Goal: Transaction & Acquisition: Purchase product/service

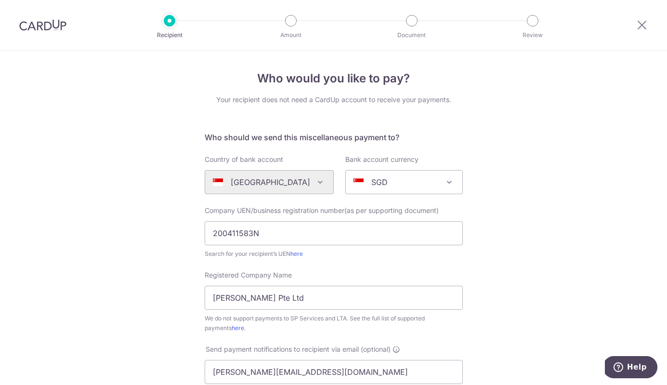
scroll to position [263, 0]
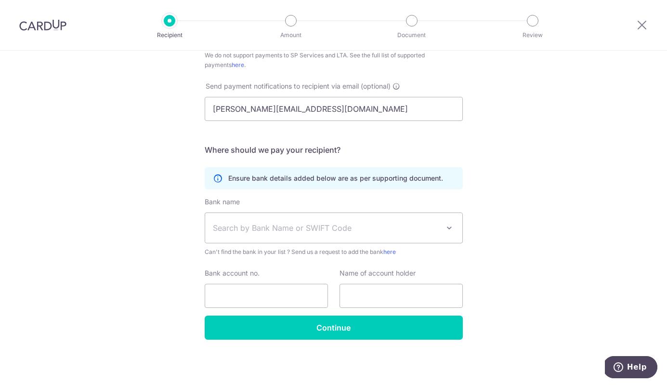
click at [316, 228] on span "Search by Bank Name or SWIFT Code" at bounding box center [326, 228] width 226 height 12
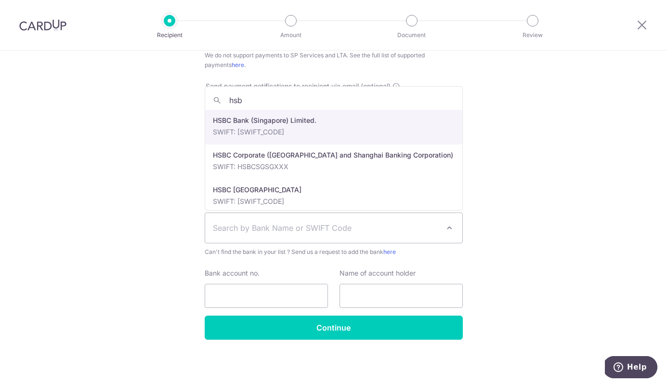
type input "hsb"
select select "23560"
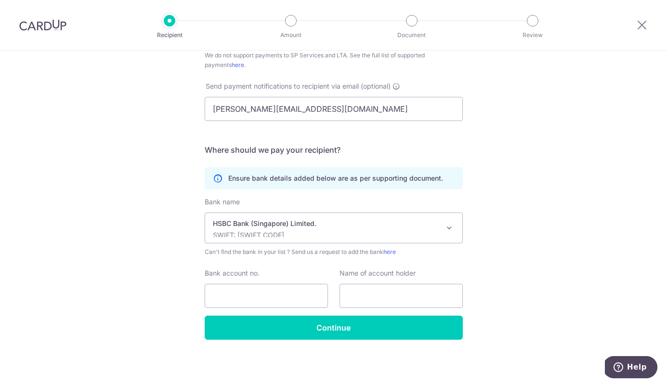
click at [344, 219] on p "HSBC Bank (Singapore) Limited." at bounding box center [326, 224] width 226 height 10
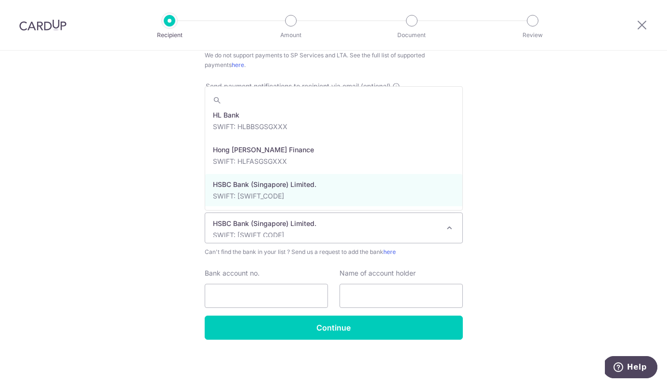
scroll to position [1002, 0]
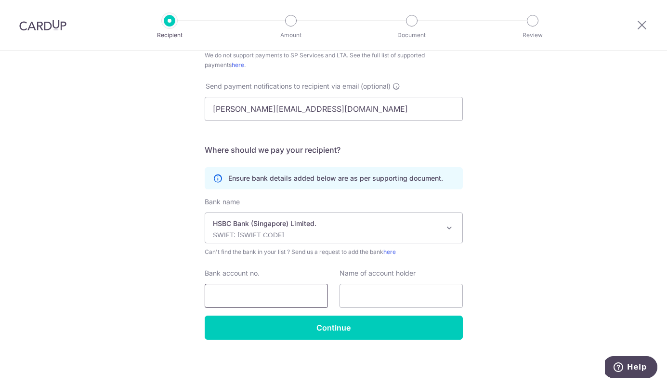
click at [281, 289] on input "Bank account no." at bounding box center [266, 295] width 123 height 24
paste input "HSBC current acct Jerry Howard 143-441459-060"
click at [275, 295] on input "HSBC current acct Jerry Howard 143-441459060" at bounding box center [266, 295] width 123 height 24
type input "143441459060"
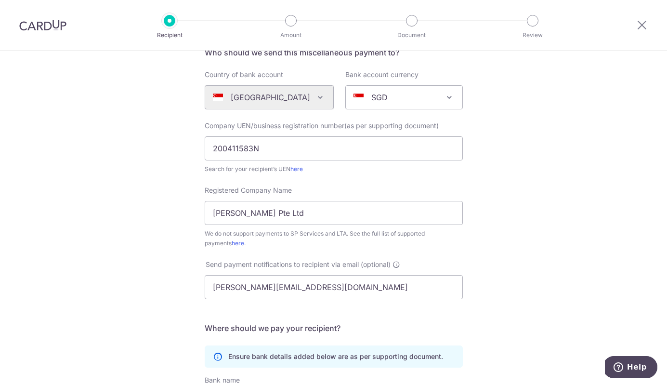
scroll to position [222, 0]
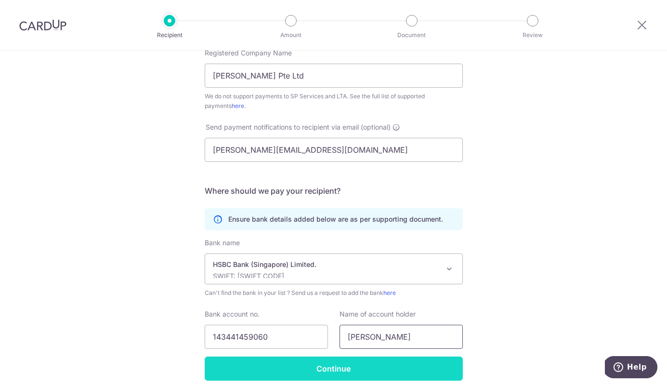
type input "Jerry Howard"
click at [312, 363] on input "Continue" at bounding box center [334, 368] width 258 height 24
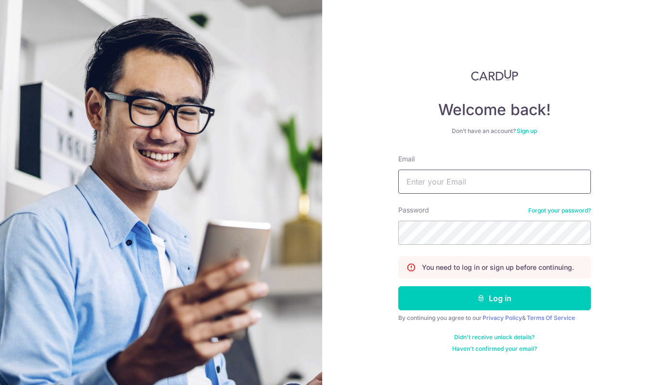
type input "[PERSON_NAME][EMAIL_ADDRESS][DOMAIN_NAME]"
click at [494, 298] on button "Log in" at bounding box center [494, 298] width 193 height 24
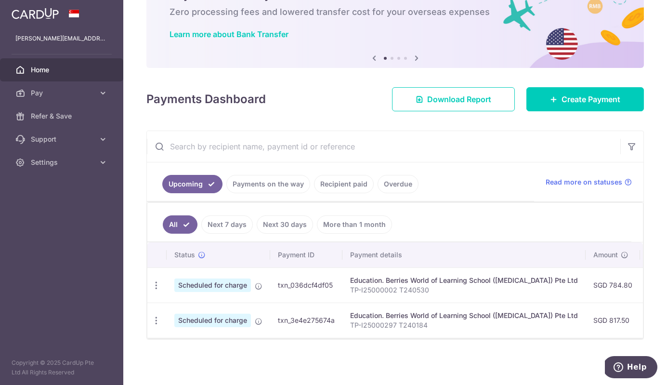
scroll to position [55, 0]
click at [603, 107] on link "Create Payment" at bounding box center [584, 99] width 117 height 24
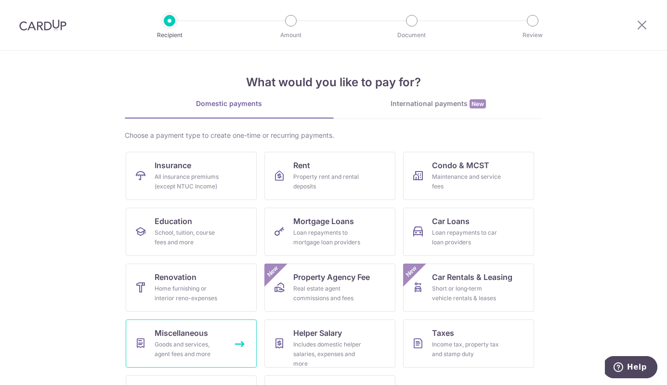
click at [170, 349] on div "Goods and services, agent fees and more" at bounding box center [188, 348] width 69 height 19
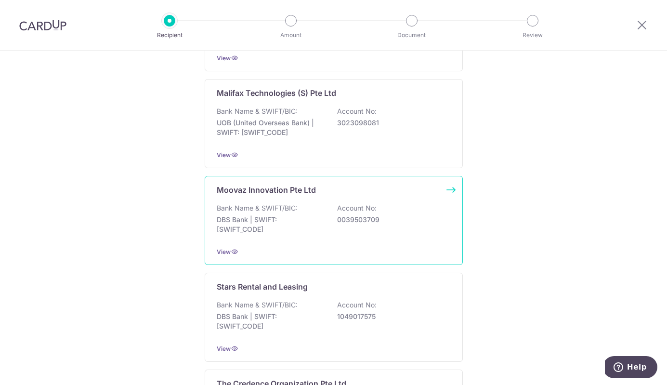
scroll to position [48, 0]
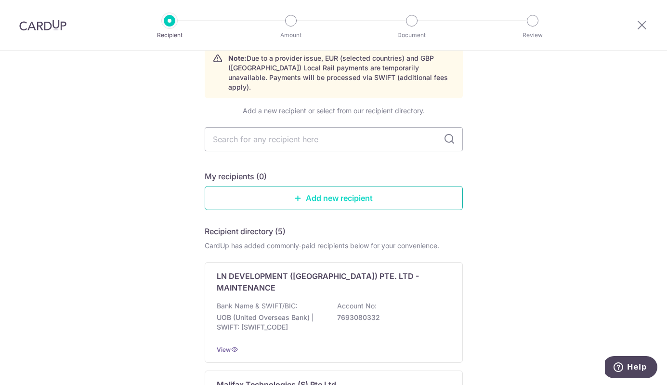
click at [333, 190] on link "Add new recipient" at bounding box center [334, 198] width 258 height 24
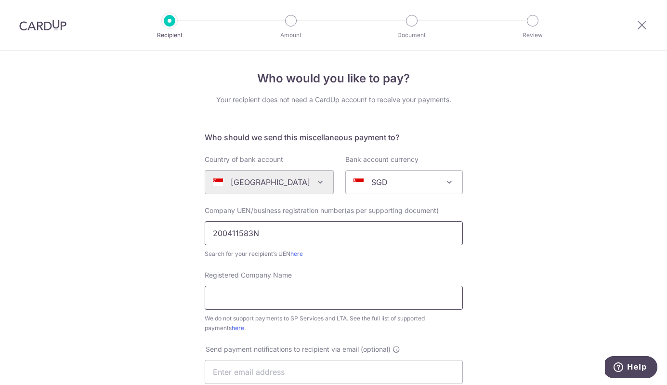
type input "200411583N"
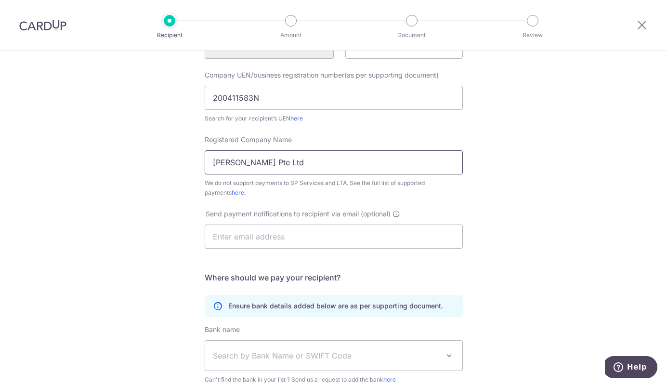
scroll to position [178, 0]
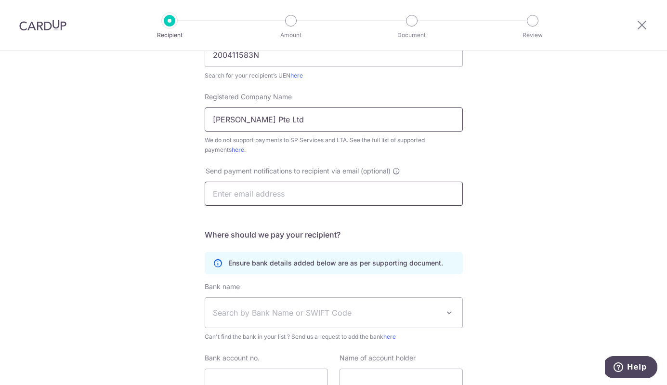
type input "Jerry Howard Pte Ltd"
type input "lou.desker@gmail.com"
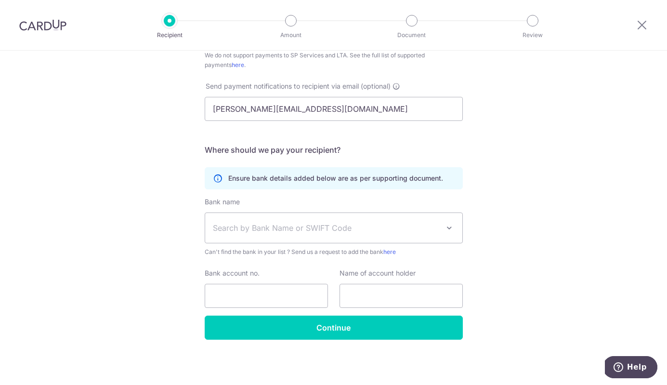
scroll to position [263, 0]
click at [329, 234] on span "Search by Bank Name or SWIFT Code" at bounding box center [333, 228] width 257 height 30
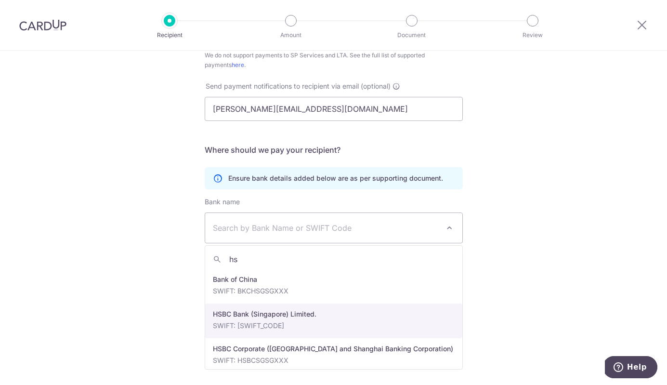
type input "hs"
select select "23560"
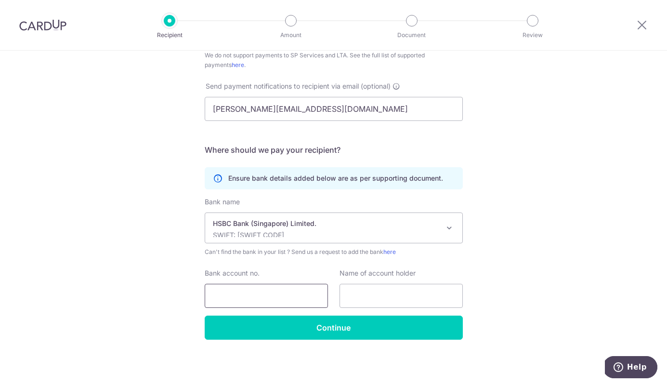
click at [263, 301] on input "Bank account no." at bounding box center [266, 295] width 123 height 24
paste input "43-441459-060"
click at [257, 296] on input "143-441459-060" at bounding box center [266, 295] width 123 height 24
click at [230, 294] on input "143-441459060" at bounding box center [266, 295] width 123 height 24
type input "143441459060"
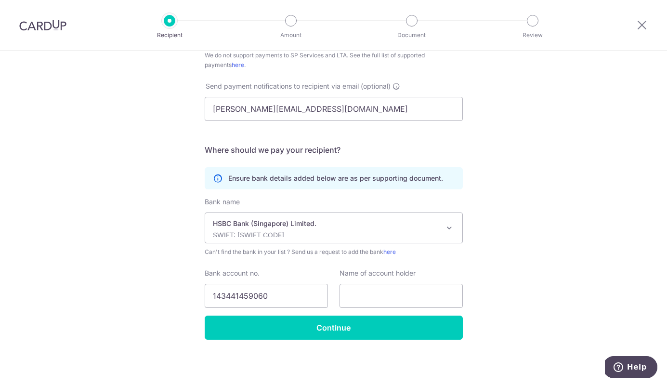
click at [392, 277] on label "Name of account holder" at bounding box center [377, 273] width 76 height 10
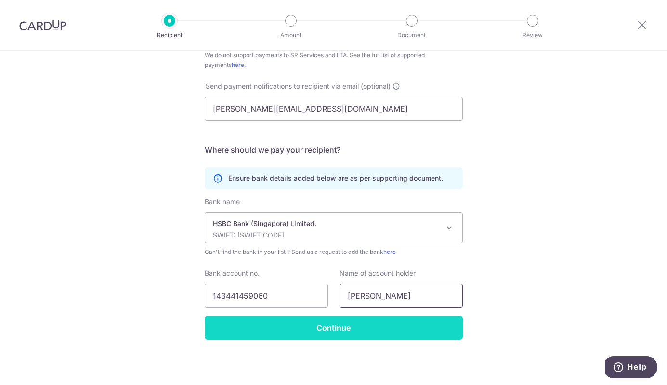
type input "Jerry Howard"
click at [372, 325] on input "Continue" at bounding box center [334, 327] width 258 height 24
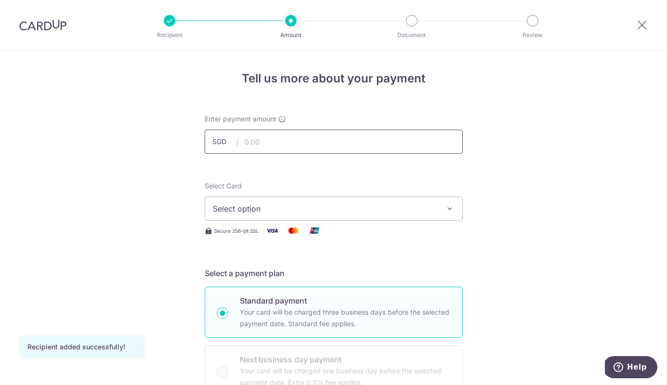
click at [308, 150] on input "text" at bounding box center [334, 141] width 258 height 24
type input "700.00"
click at [314, 196] on button "Select option" at bounding box center [334, 208] width 258 height 24
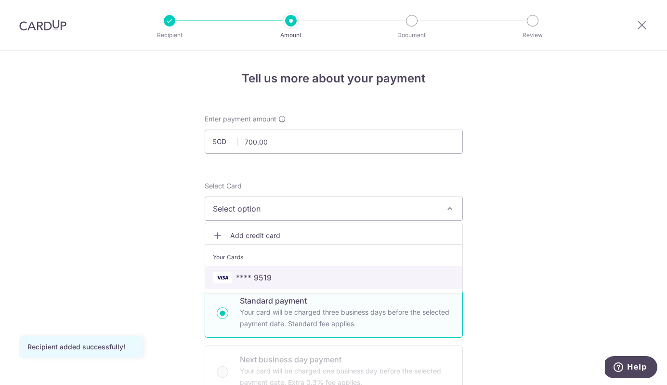
click at [312, 281] on span "**** 9519" at bounding box center [334, 277] width 242 height 12
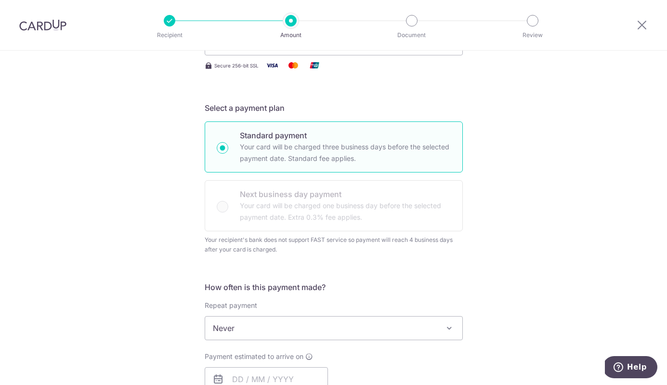
scroll to position [284, 0]
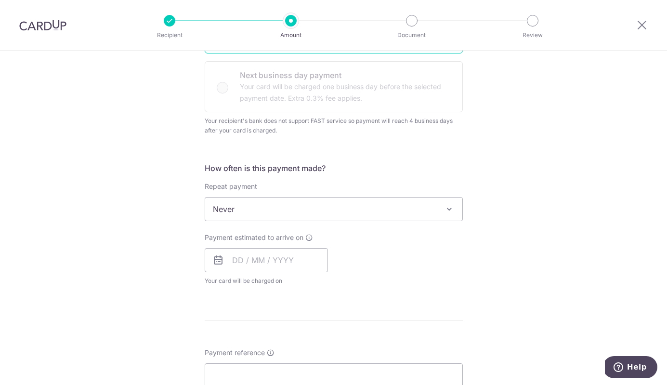
click at [422, 209] on span "Never" at bounding box center [333, 208] width 257 height 23
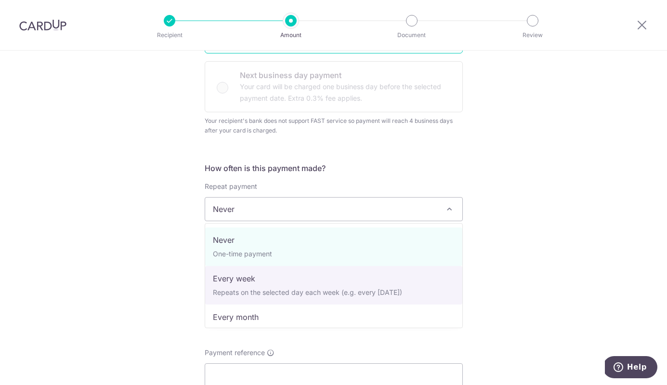
scroll to position [69, 0]
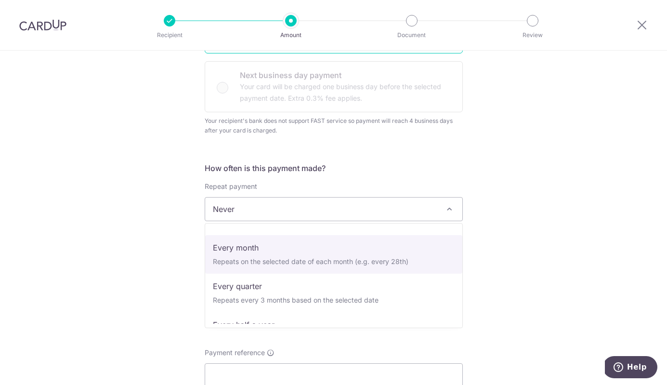
select select "3"
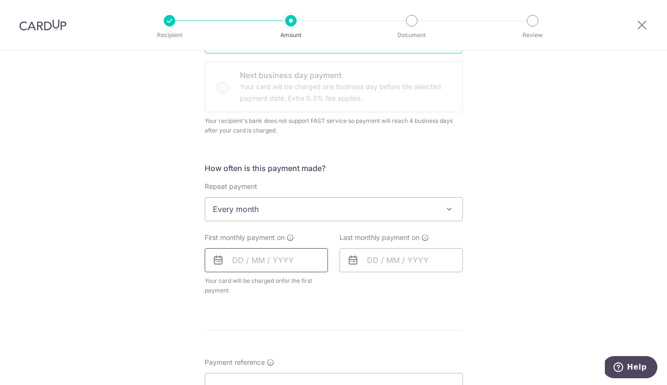
click at [235, 259] on input "text" at bounding box center [266, 260] width 123 height 24
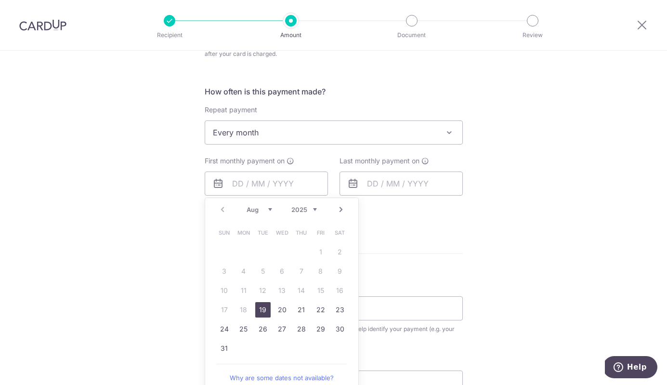
click at [261, 306] on link "19" at bounding box center [262, 309] width 15 height 15
type input "[DATE]"
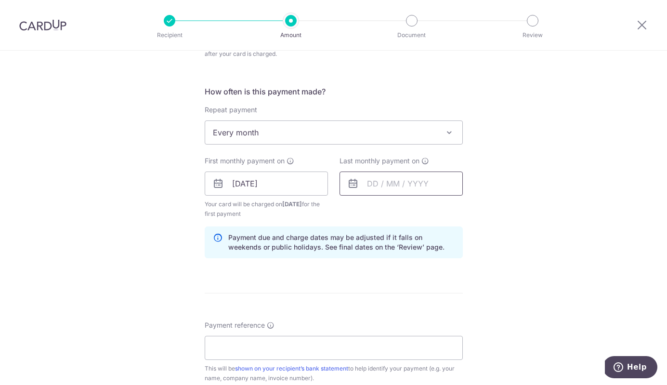
click at [378, 183] on input "text" at bounding box center [400, 183] width 123 height 24
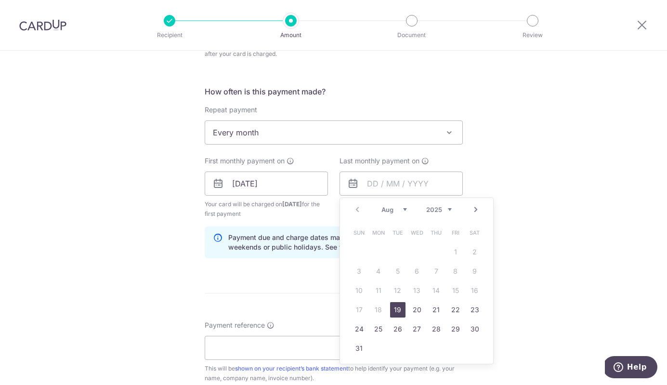
click at [476, 208] on link "Next" at bounding box center [476, 210] width 12 height 12
click at [396, 287] on link "16" at bounding box center [397, 290] width 15 height 15
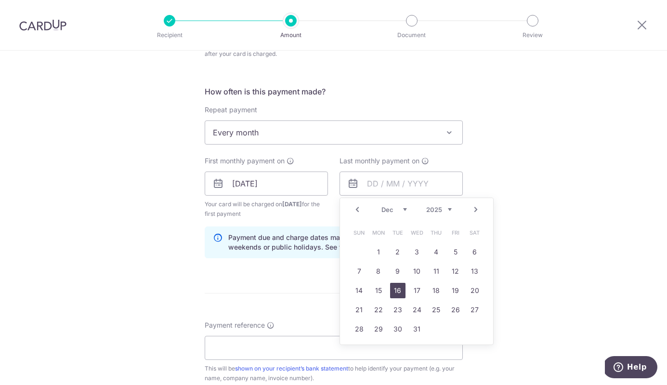
type input "16/12/2025"
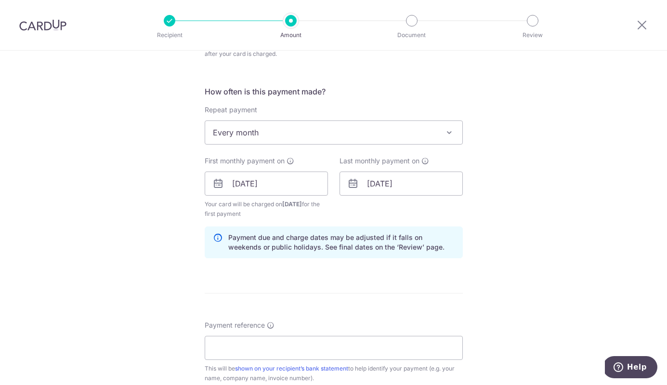
click at [503, 241] on div "Tell us more about your payment Enter payment amount SGD 700.00 700.00 Recipien…" at bounding box center [333, 161] width 667 height 943
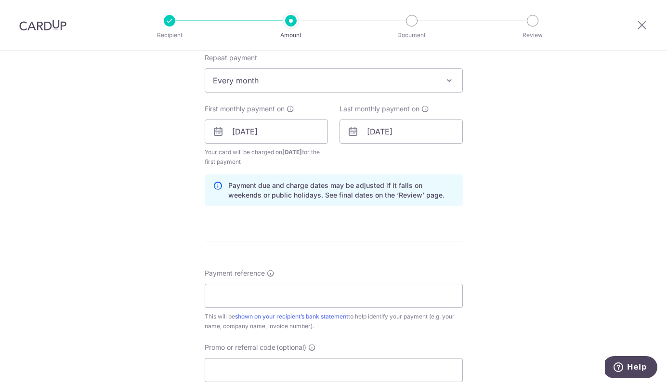
scroll to position [450, 0]
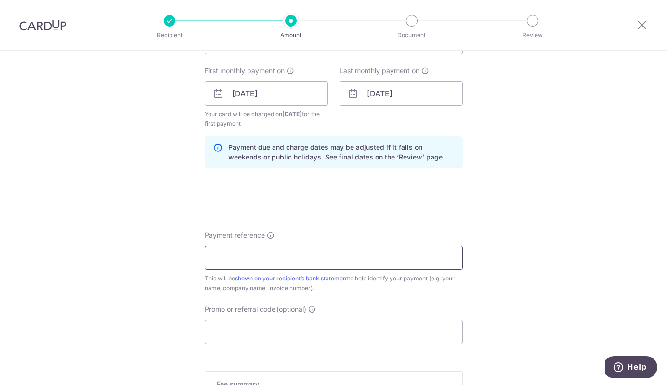
click at [437, 257] on input "Payment reference" at bounding box center [334, 257] width 258 height 24
type input "[PERSON_NAME]"
click at [251, 331] on input "Promo or referral code (optional)" at bounding box center [334, 332] width 258 height 24
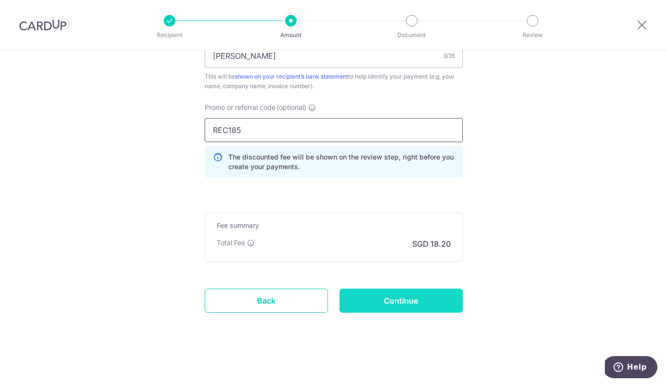
scroll to position [652, 0]
type input "REC185"
click at [383, 295] on input "Continue" at bounding box center [400, 300] width 123 height 24
type input "Create Schedule"
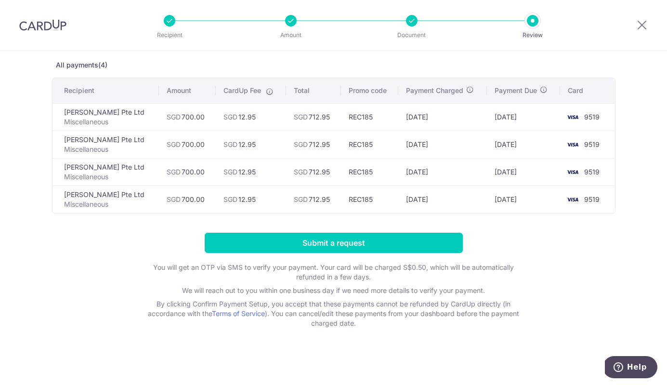
scroll to position [46, 0]
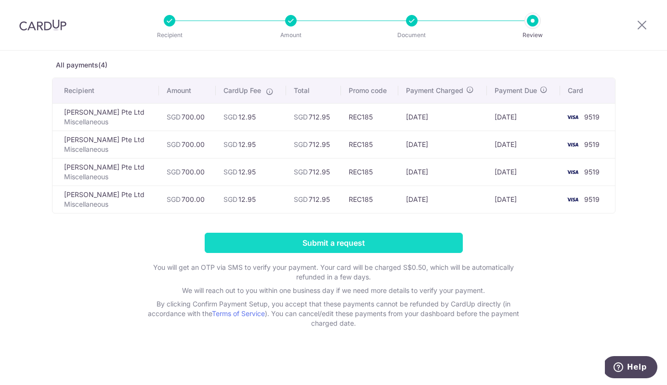
click at [373, 244] on input "Submit a request" at bounding box center [334, 242] width 258 height 20
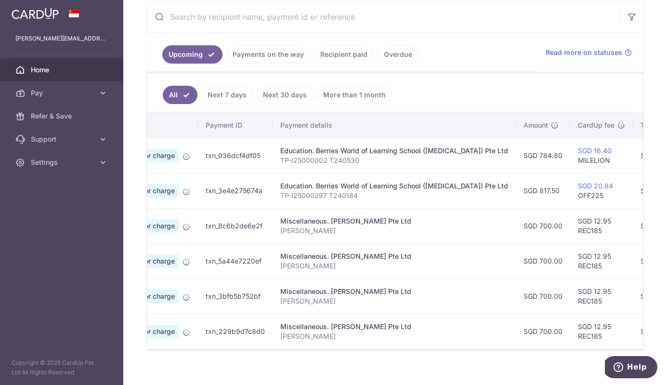
scroll to position [82, 0]
